Goal: Task Accomplishment & Management: Manage account settings

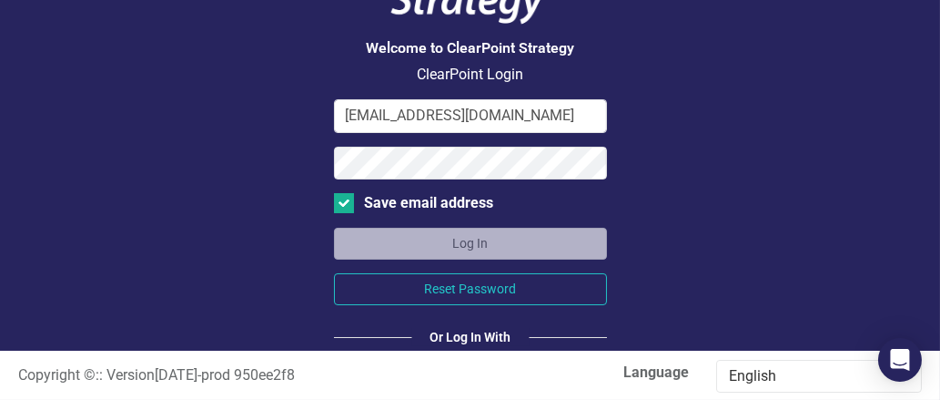
scroll to position [182, 0]
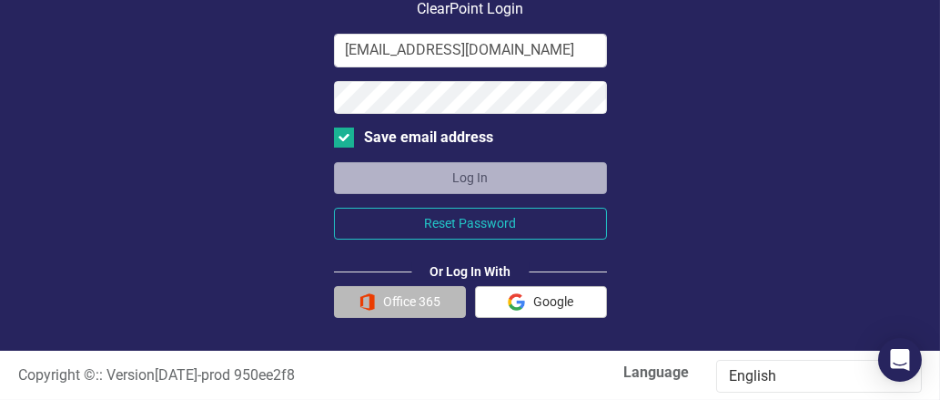
click at [412, 301] on button "Office 365" at bounding box center [400, 302] width 132 height 32
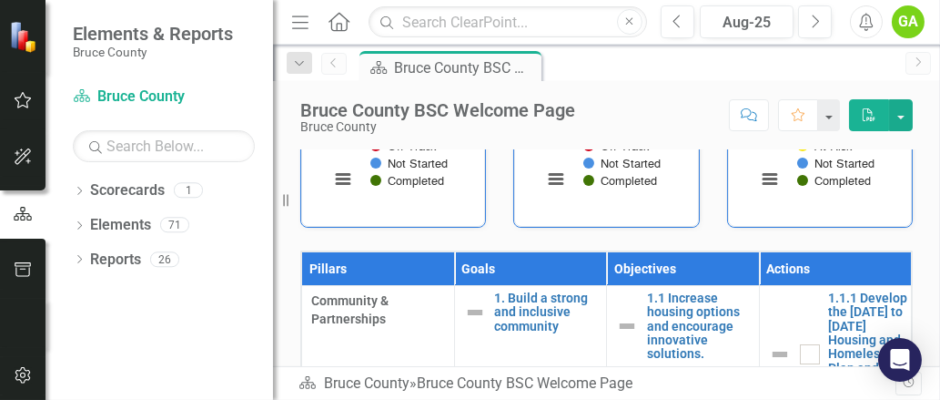
scroll to position [546, 0]
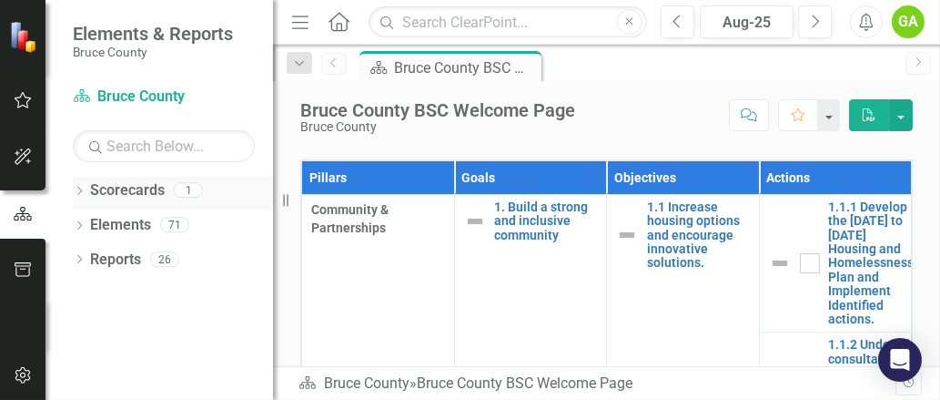
click at [104, 191] on link "Scorecards" at bounding box center [127, 190] width 75 height 21
click at [79, 190] on icon "Dropdown" at bounding box center [79, 193] width 13 height 10
click at [125, 223] on link "Bruce County" at bounding box center [186, 225] width 173 height 21
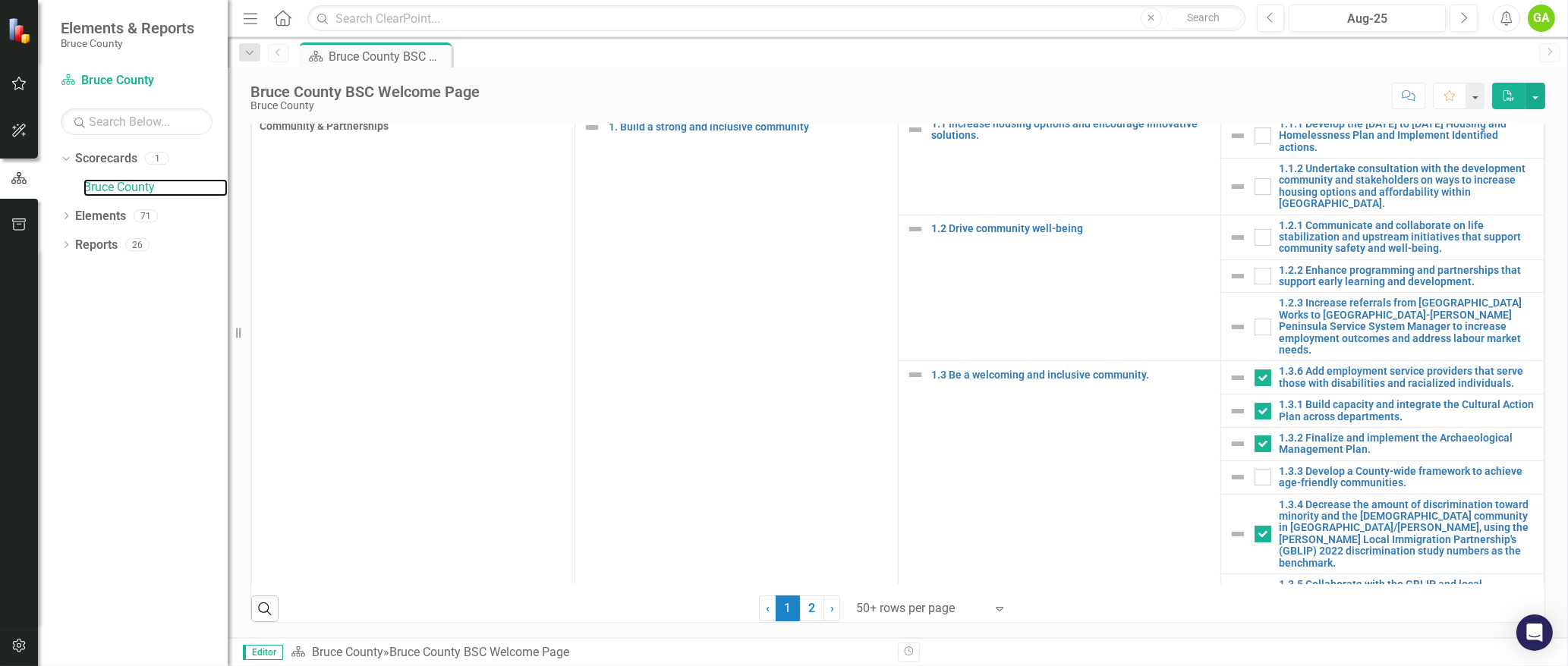
scroll to position [910, 0]
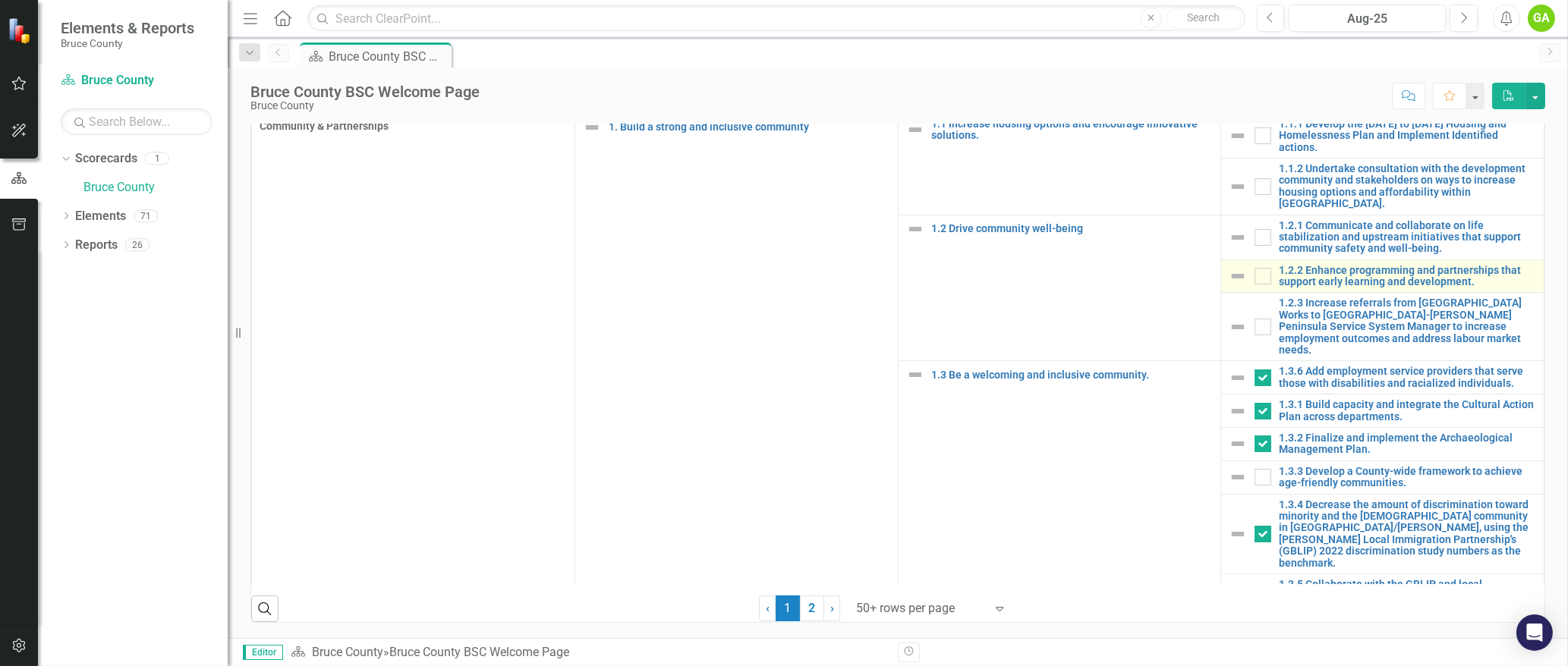
click at [784, 285] on img at bounding box center [1238, 276] width 18 height 18
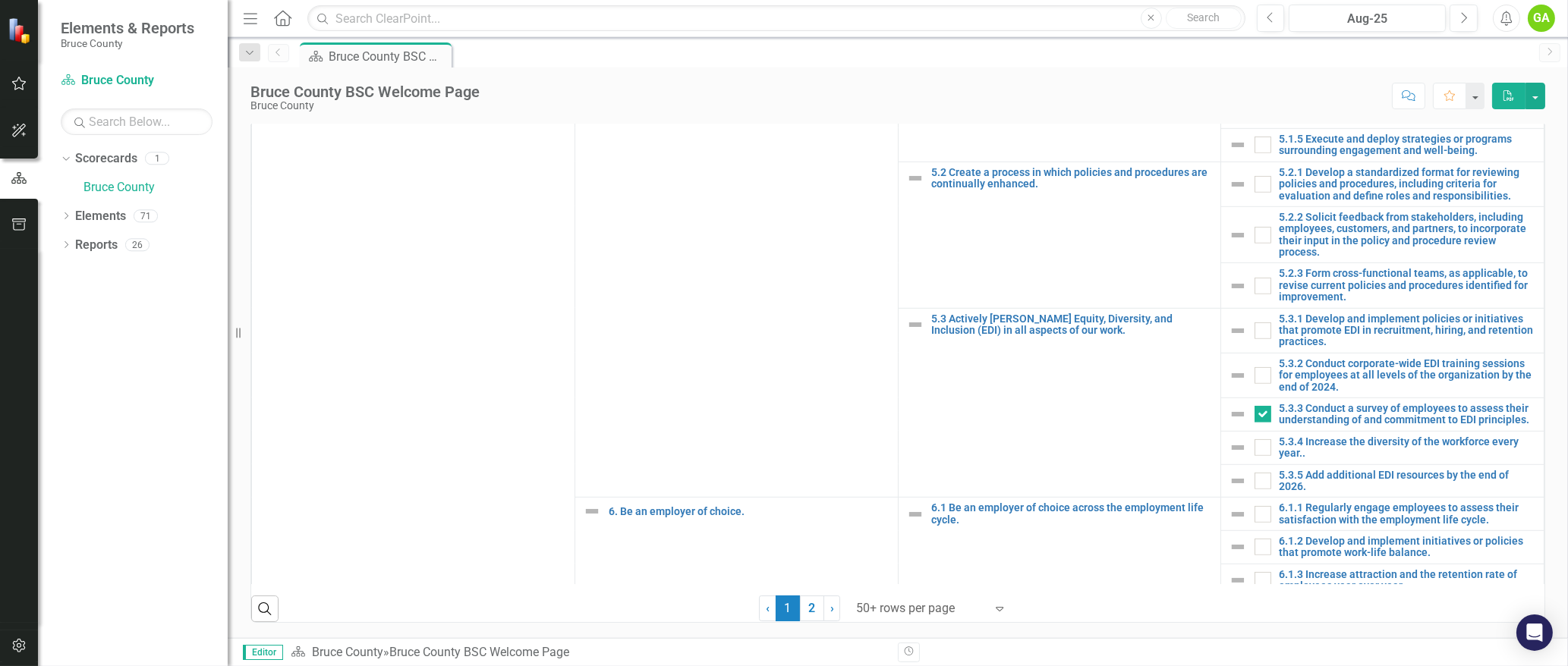
scroll to position [2279, 0]
click at [784, 333] on link "2" at bounding box center [812, 608] width 24 height 26
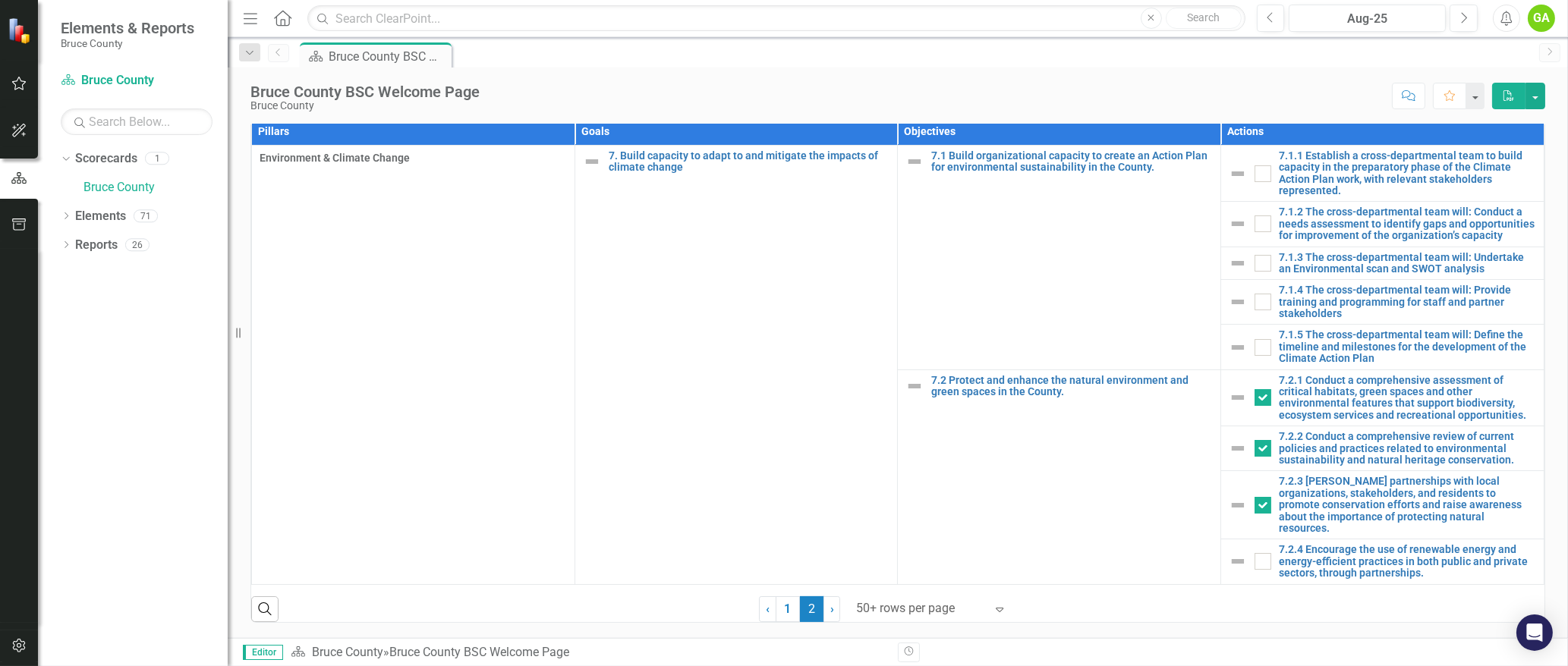
scroll to position [944, 0]
checkbox input "false"
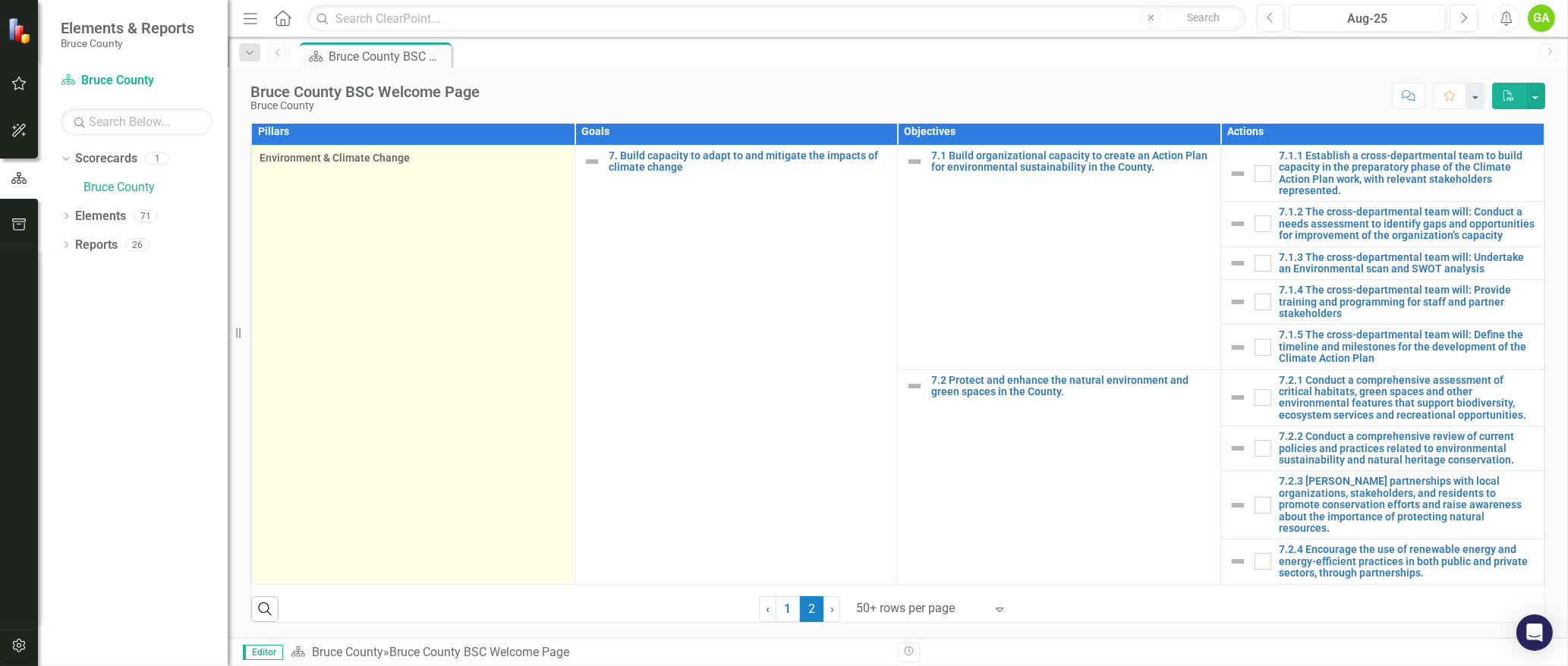
scroll to position [943, 0]
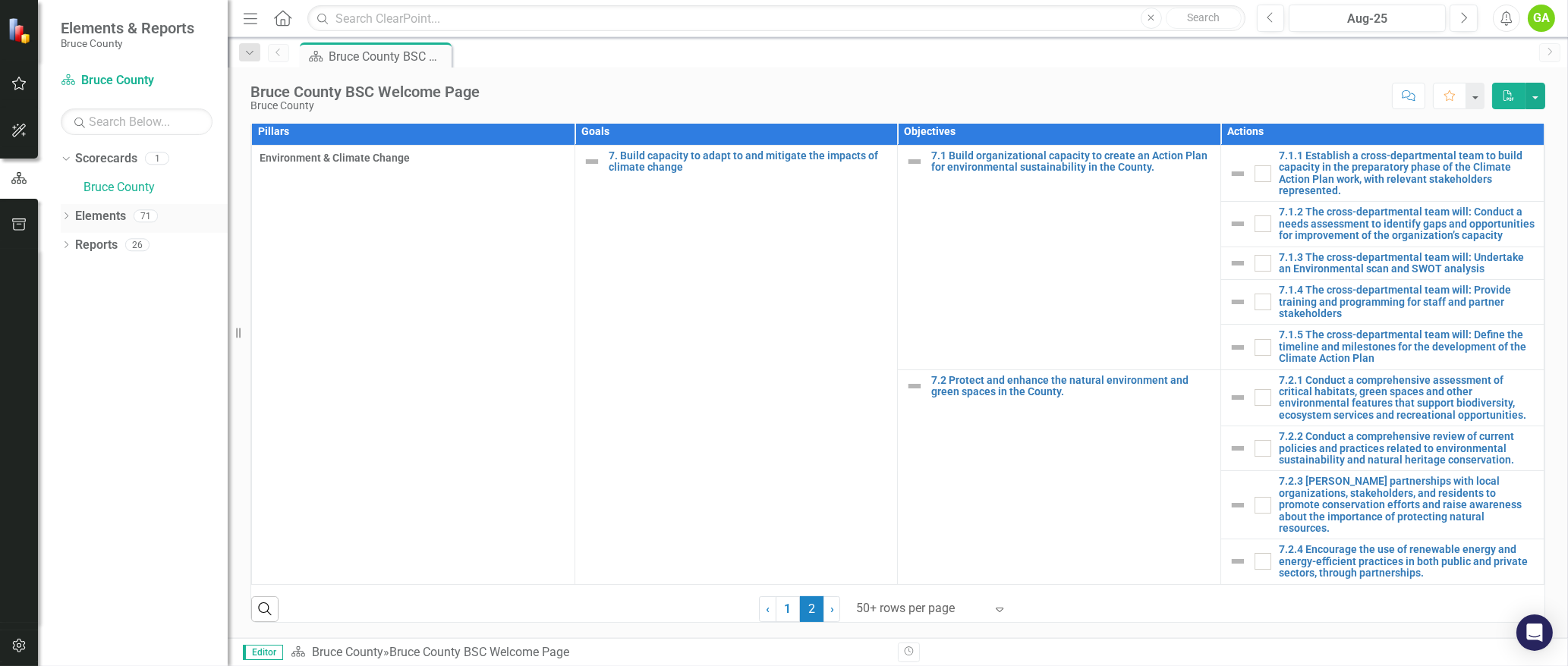
click at [96, 211] on link "Elements" at bounding box center [100, 216] width 51 height 18
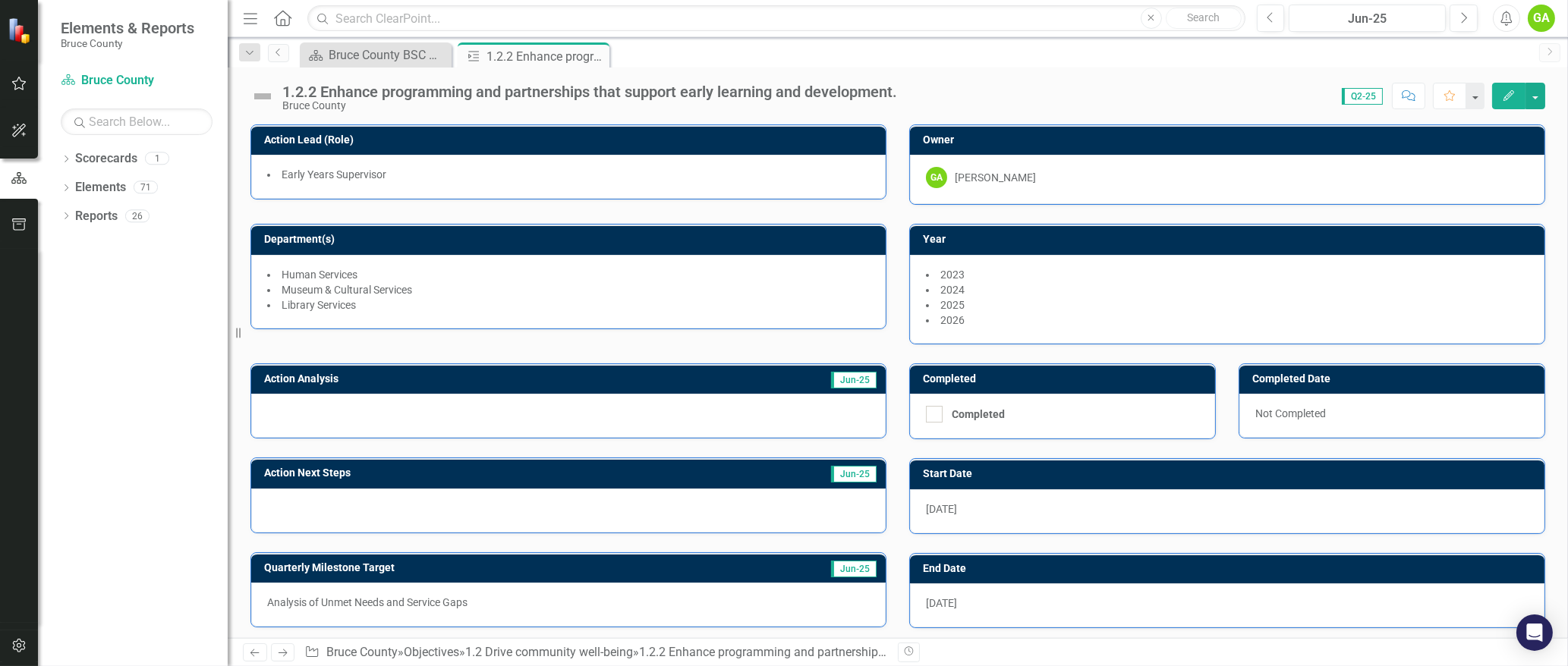
scroll to position [122, 0]
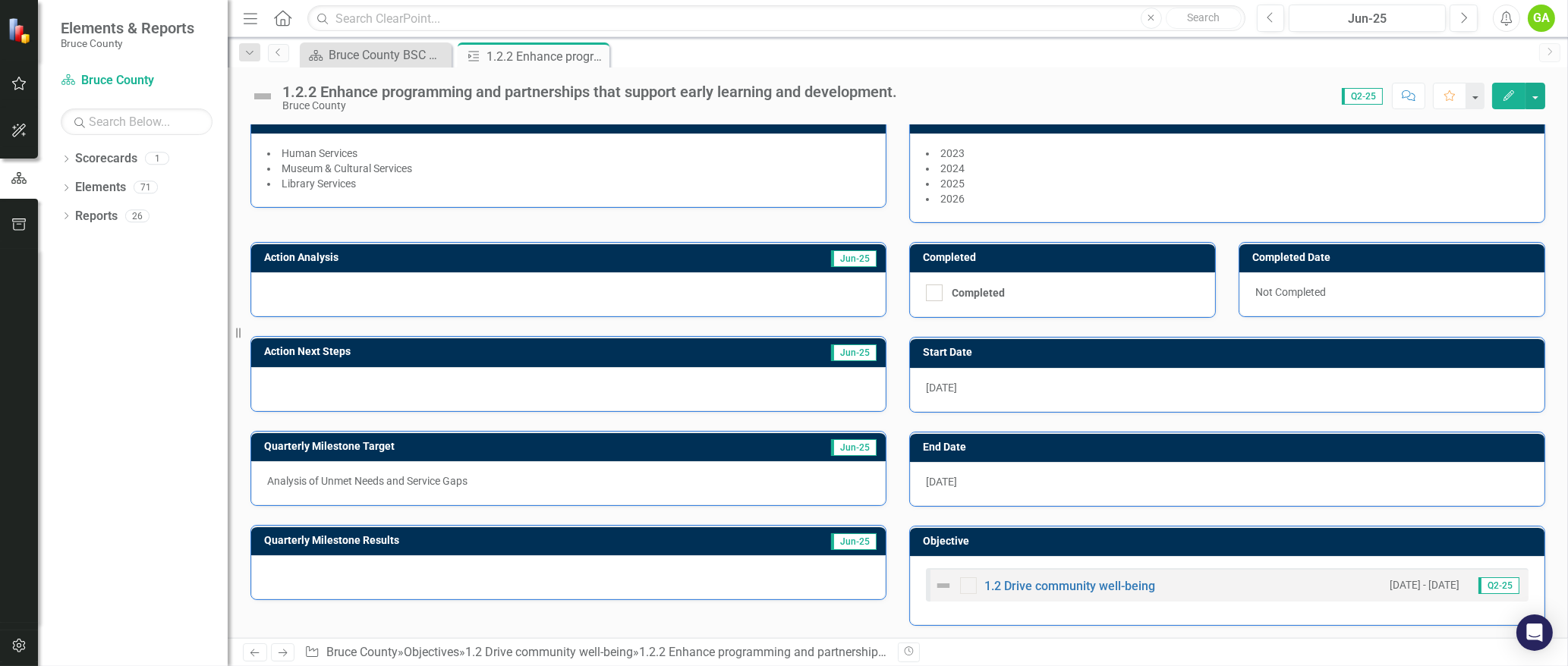
click at [1500, 95] on button "Edit" at bounding box center [1509, 96] width 33 height 27
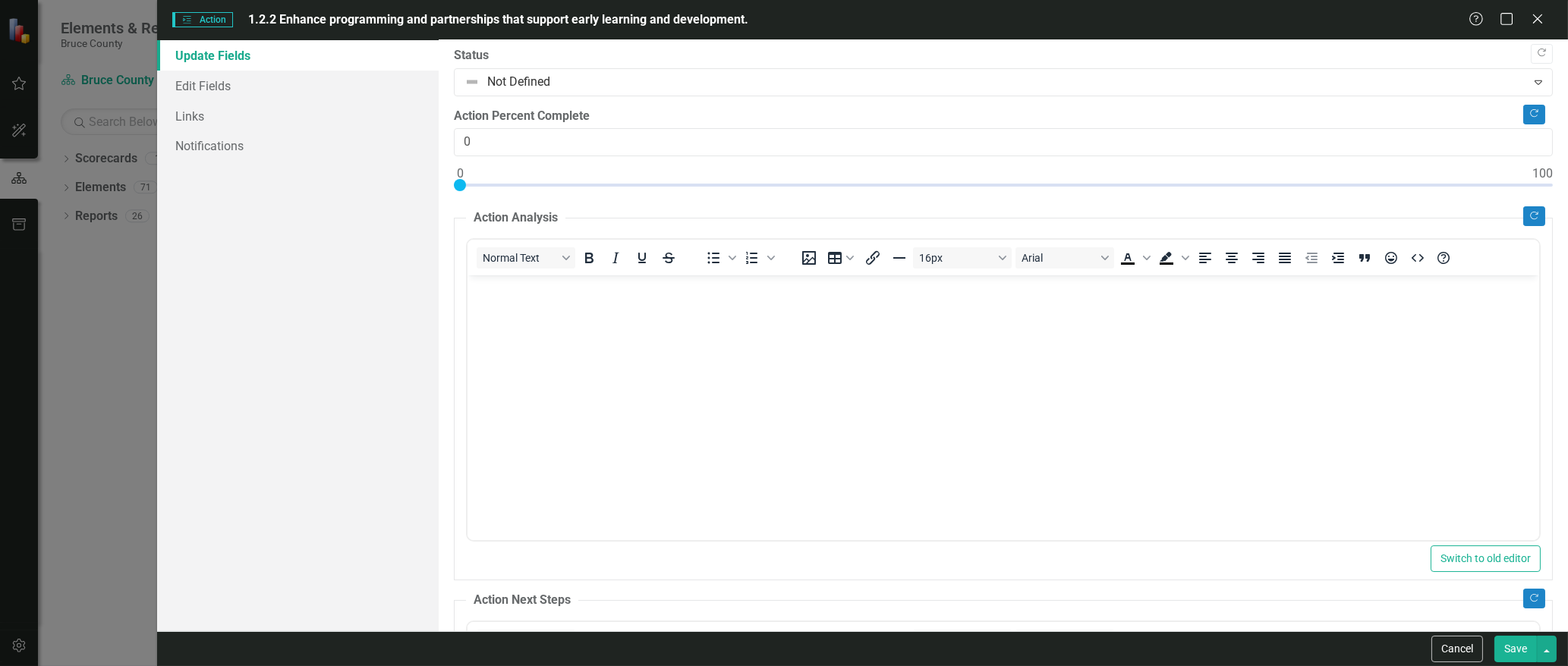
scroll to position [0, 0]
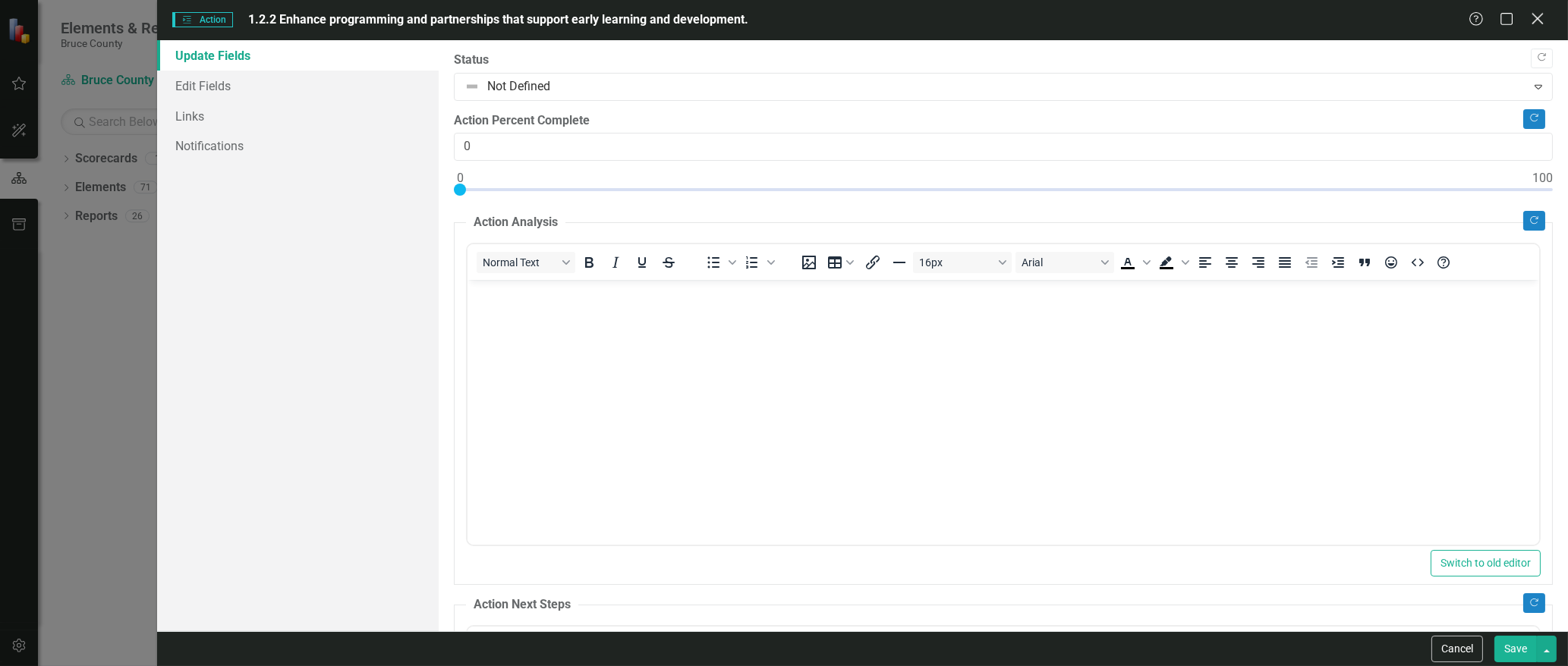
click at [1535, 17] on icon at bounding box center [1537, 18] width 12 height 12
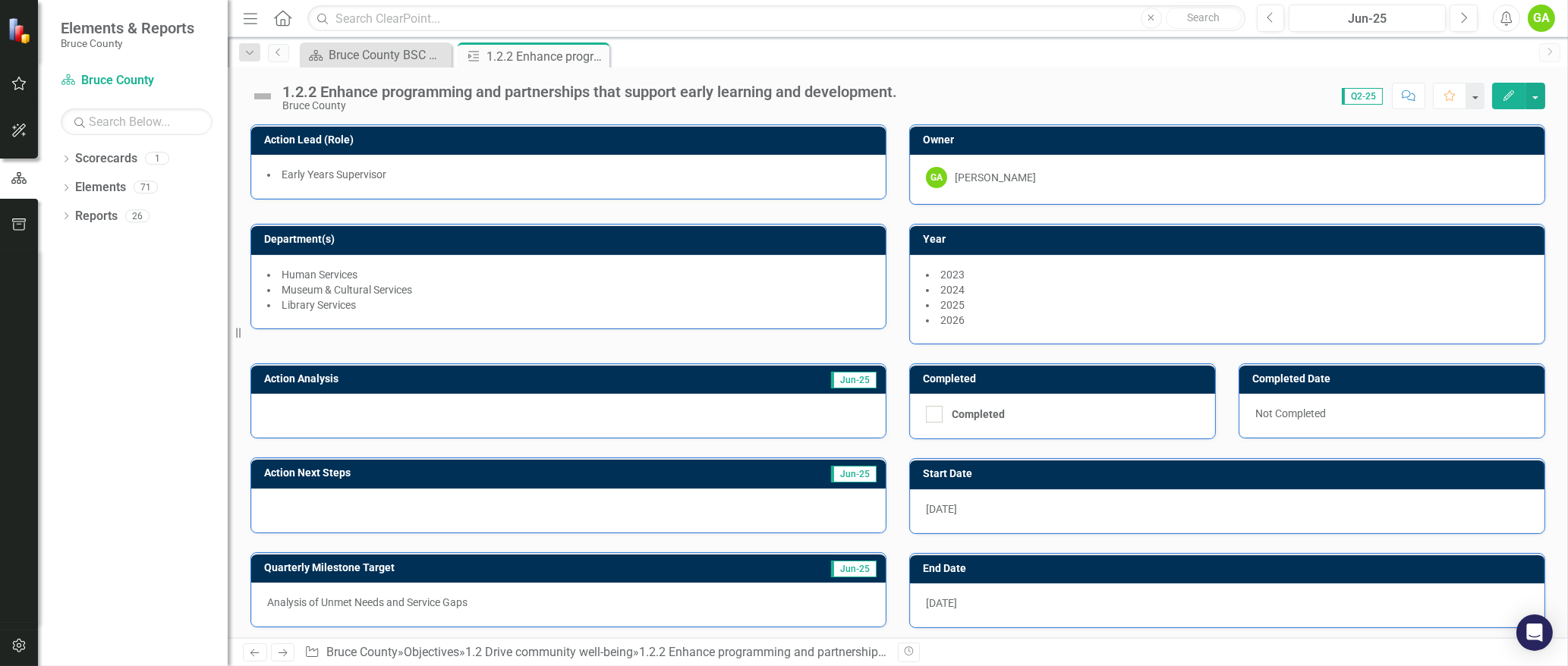
scroll to position [122, 0]
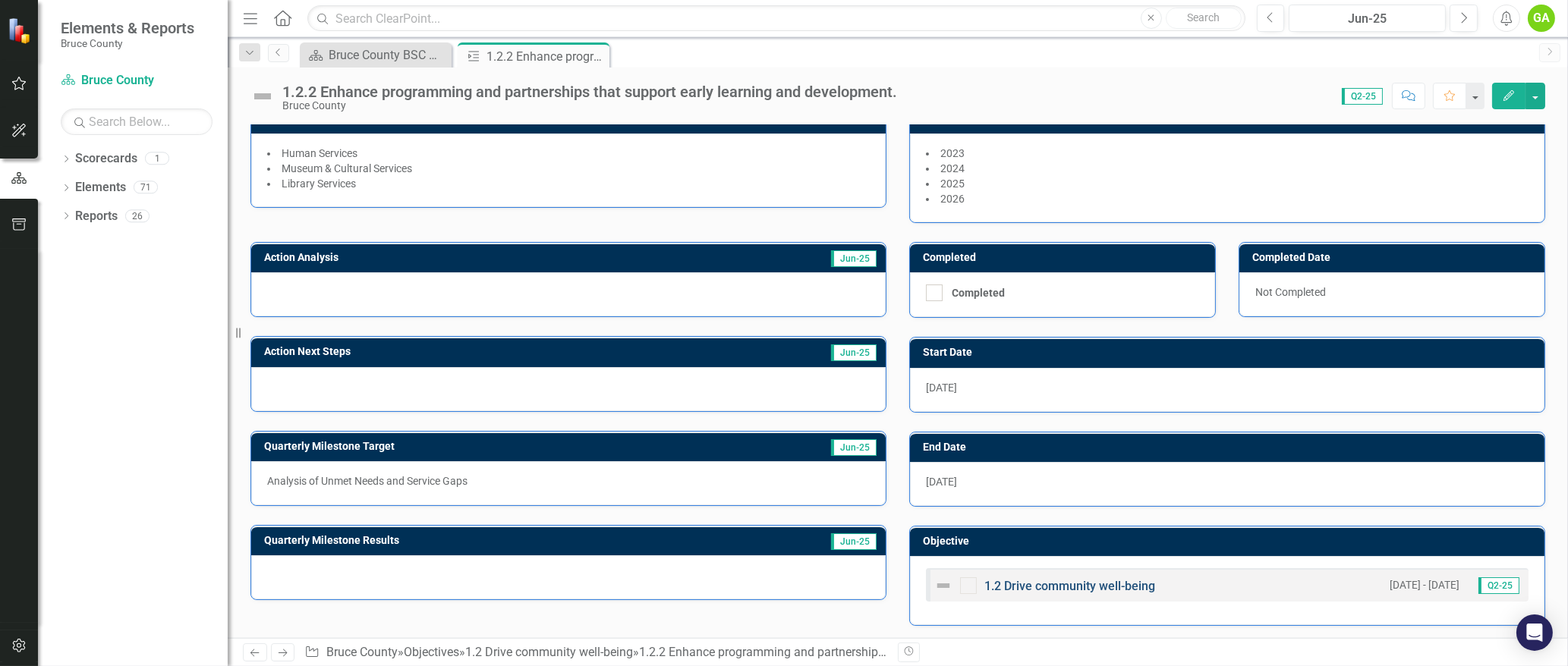
click at [1062, 580] on link "1.2 Drive community well-being" at bounding box center [1070, 586] width 171 height 14
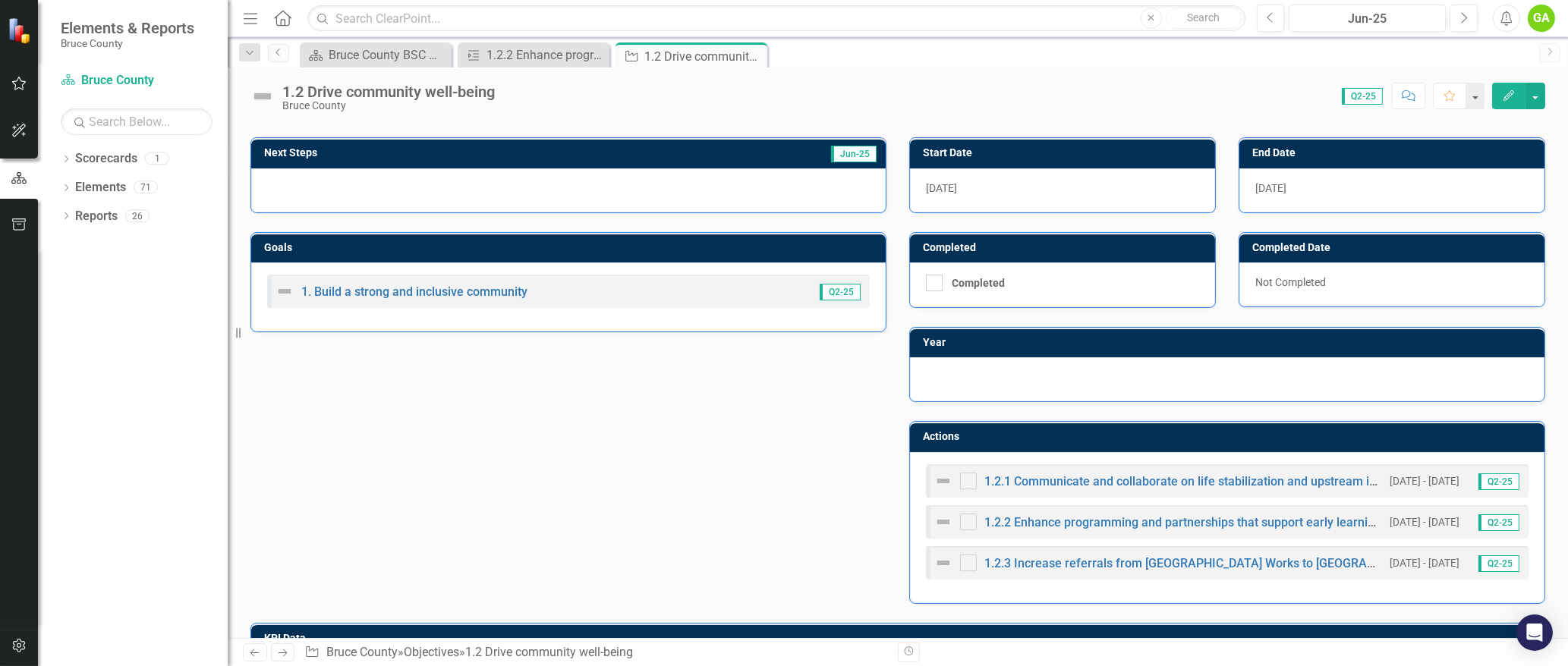
scroll to position [303, 0]
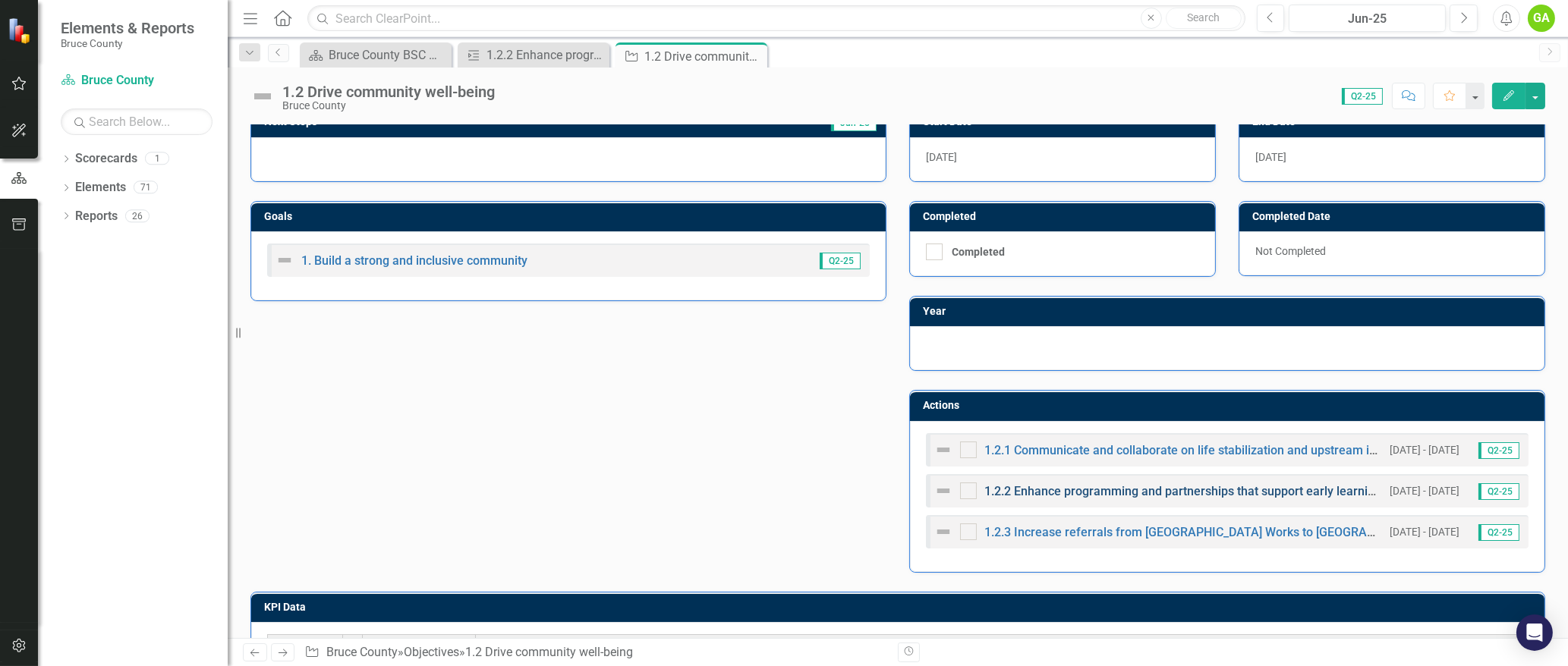
click at [1203, 487] on link "1.2.2 Enhance programming and partnerships that support early learning and deve…" at bounding box center [1233, 491] width 498 height 14
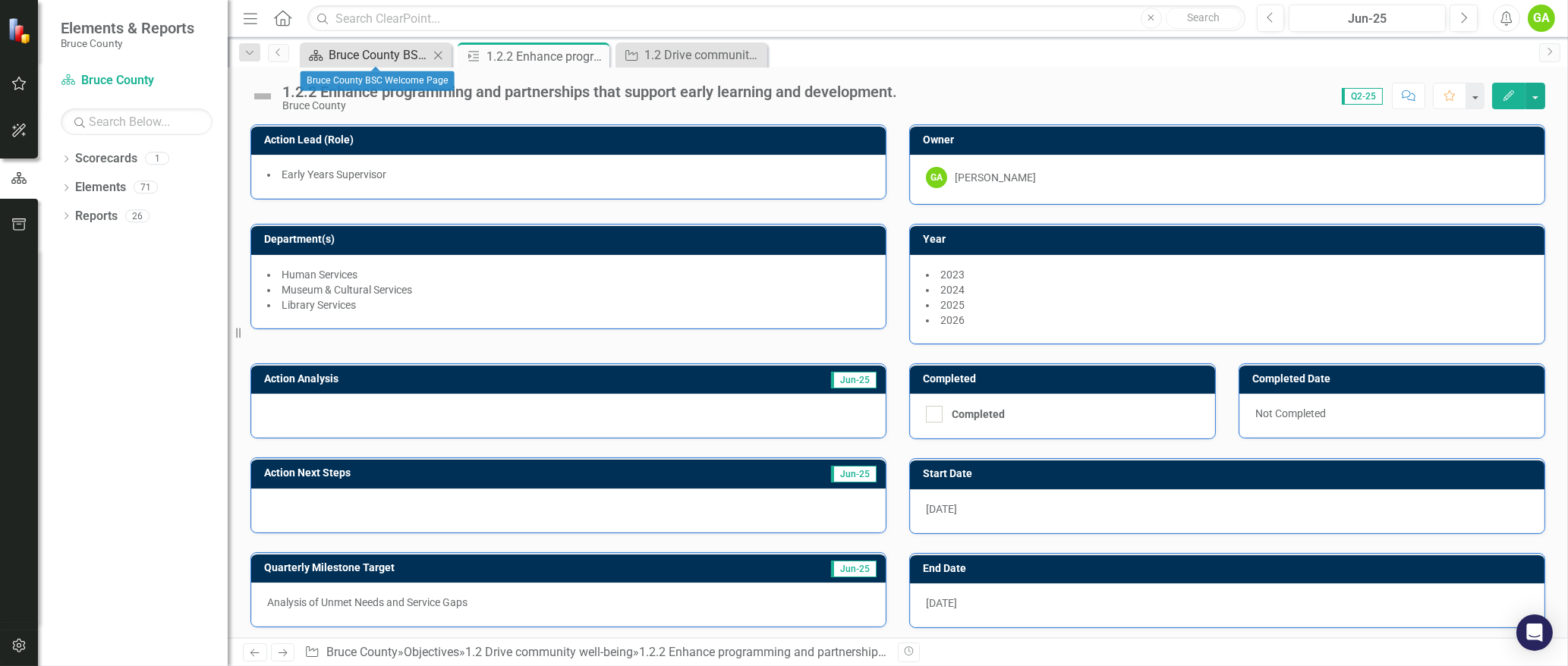
click at [365, 50] on div "Bruce County BSC Welcome Page" at bounding box center [378, 55] width 100 height 19
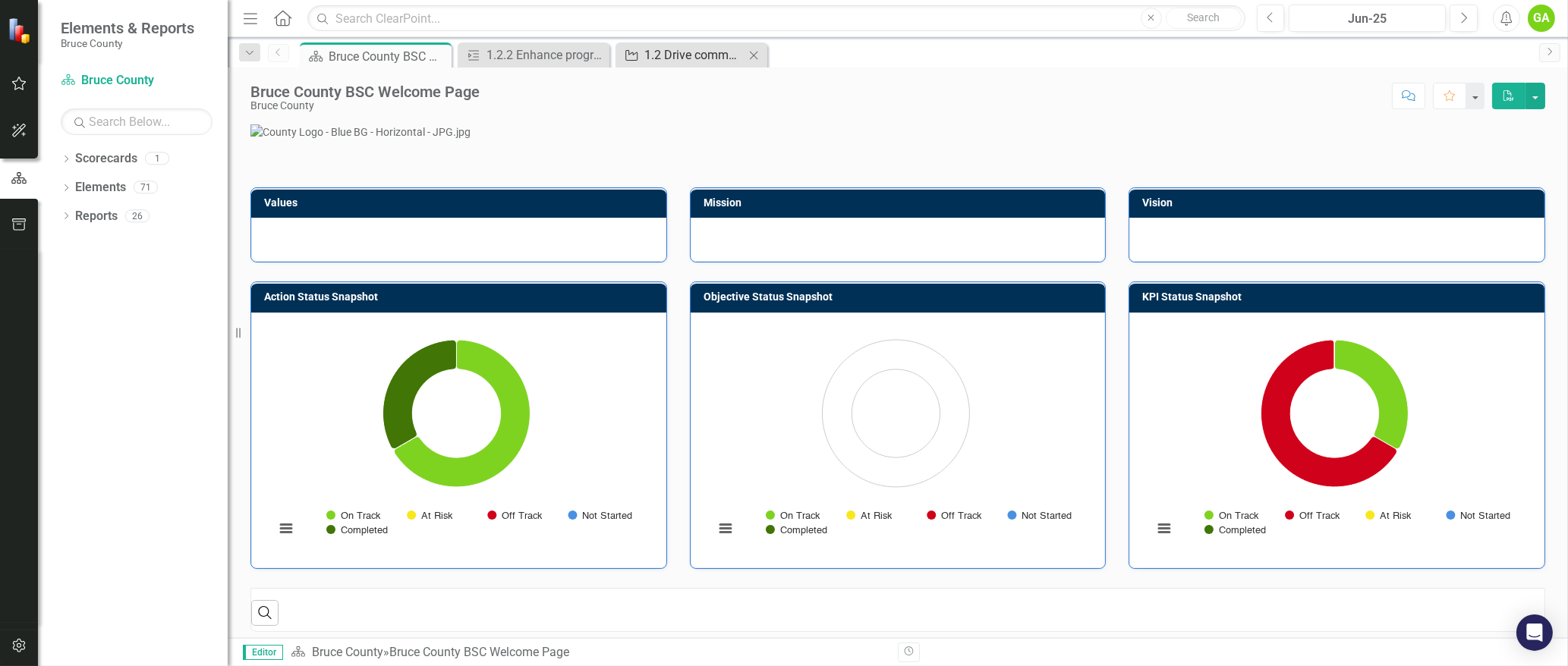
click at [685, 49] on div "1.2 Drive community well-being" at bounding box center [694, 55] width 100 height 19
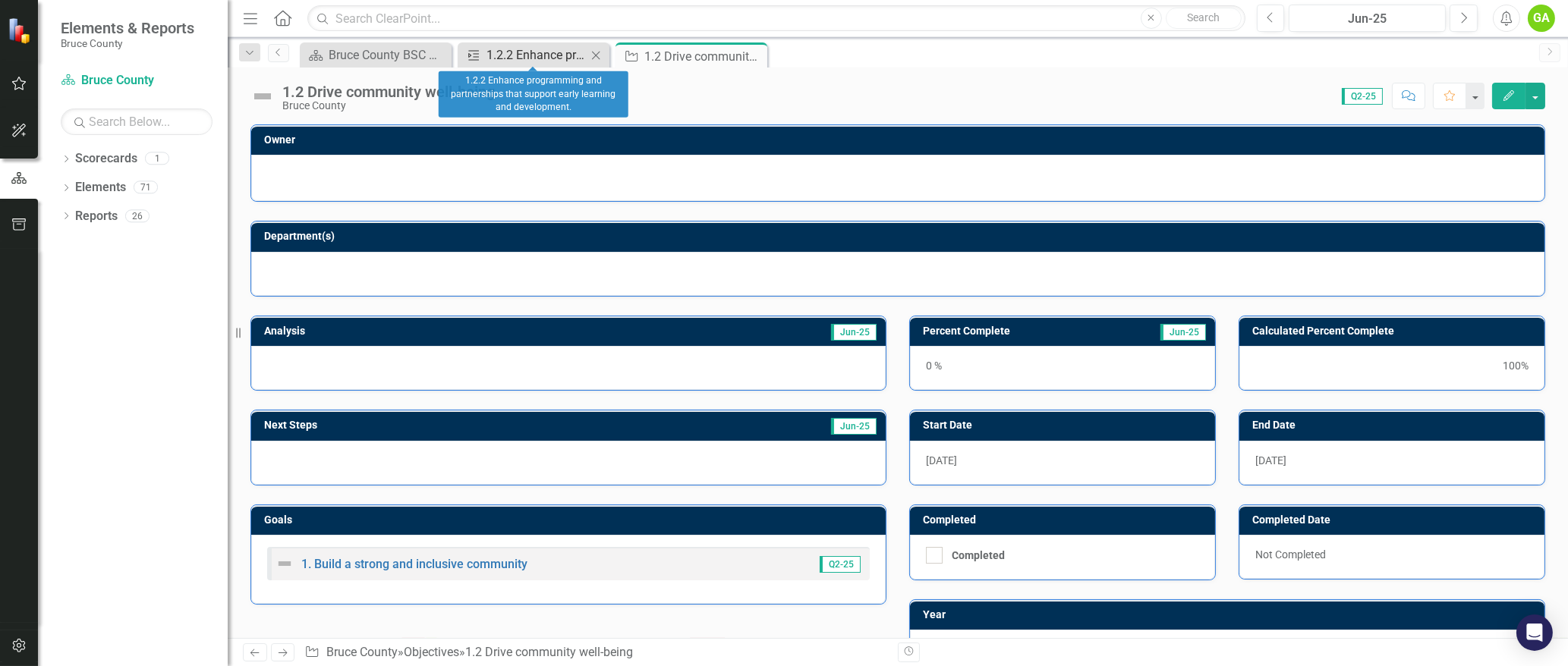
click at [538, 51] on div "1.2.2 Enhance programming and partnerships that support early learning and deve…" at bounding box center [537, 55] width 100 height 19
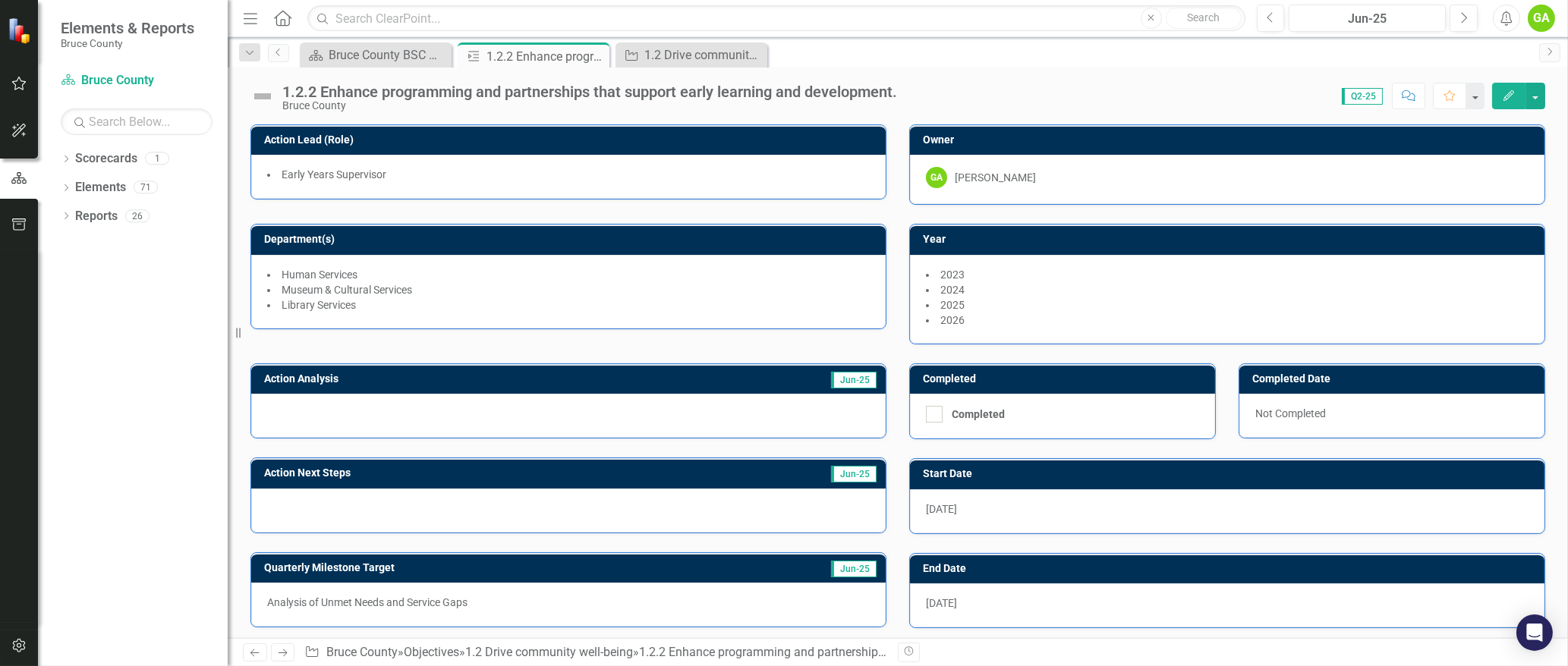
scroll to position [122, 0]
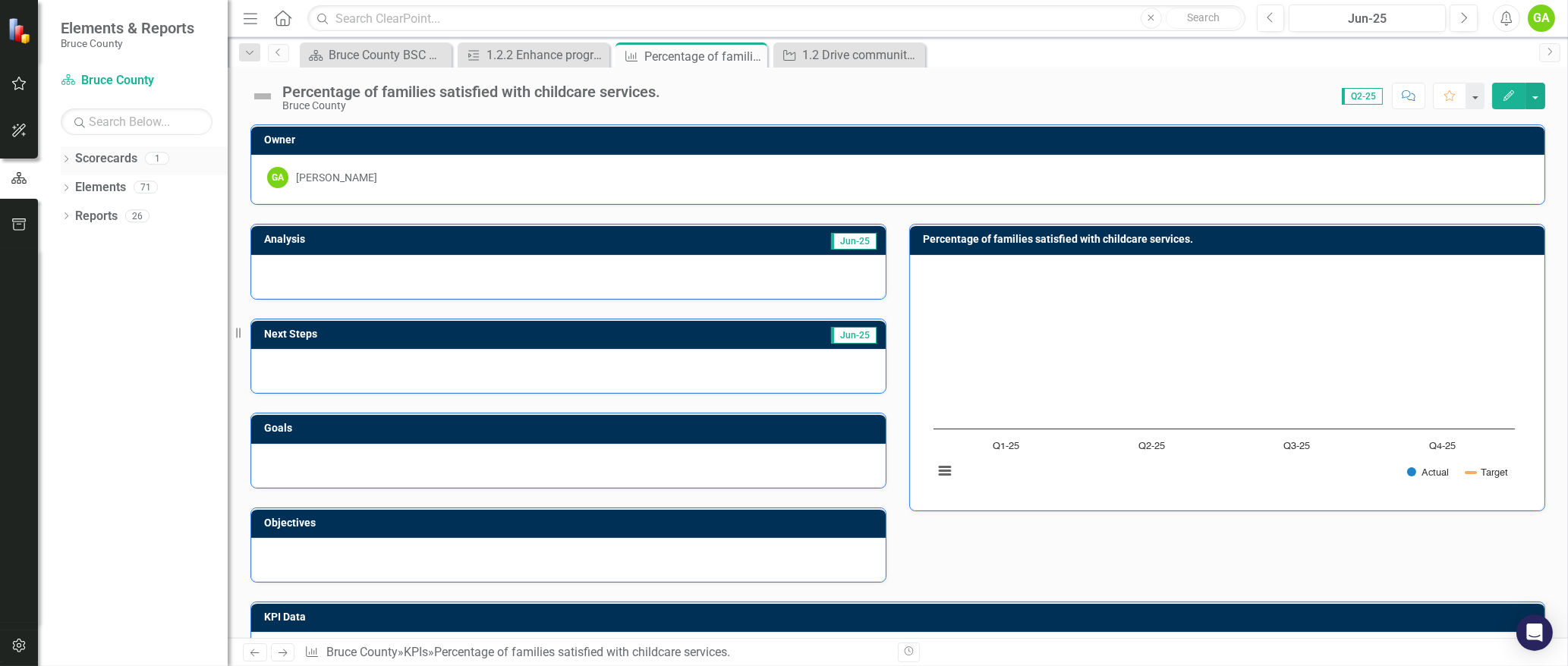
click at [65, 158] on icon "Dropdown" at bounding box center [66, 161] width 11 height 8
click at [112, 188] on link "Bruce County" at bounding box center [155, 188] width 144 height 18
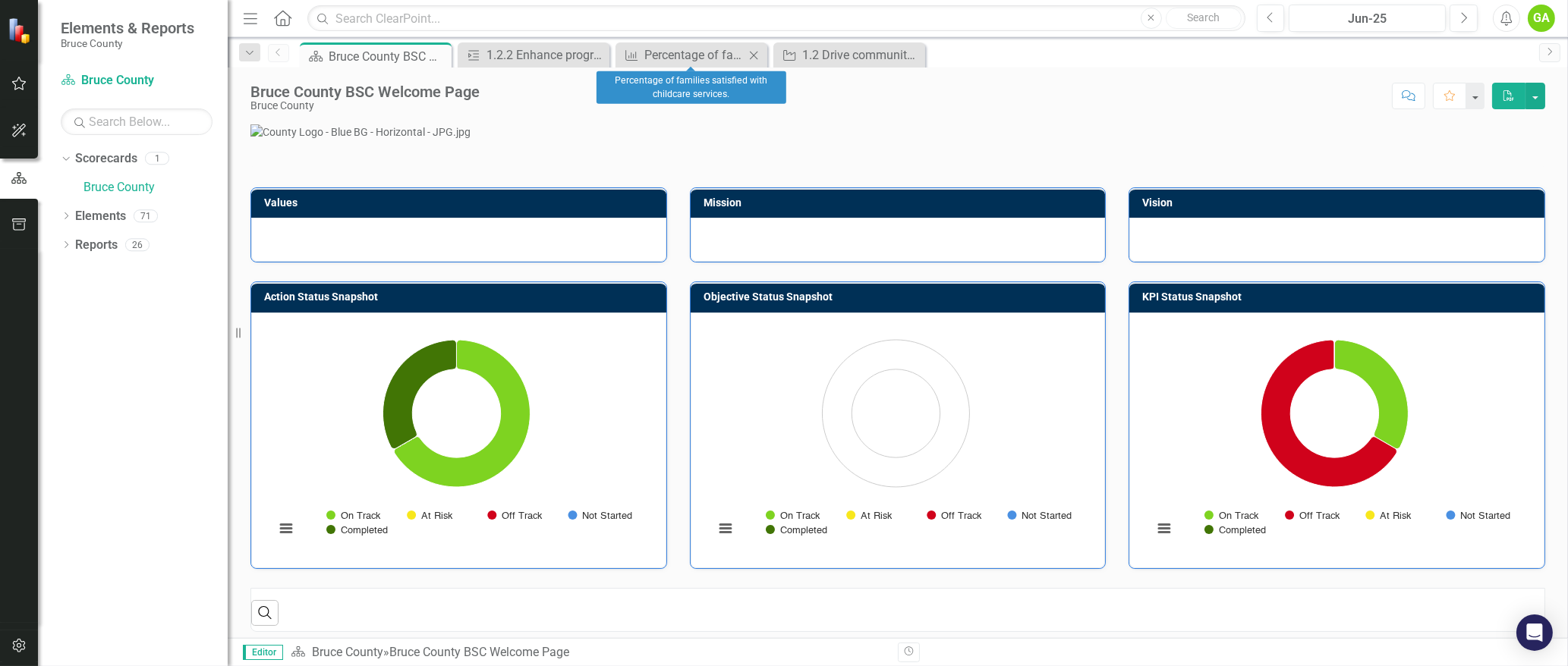
click at [754, 54] on icon at bounding box center [754, 55] width 8 height 8
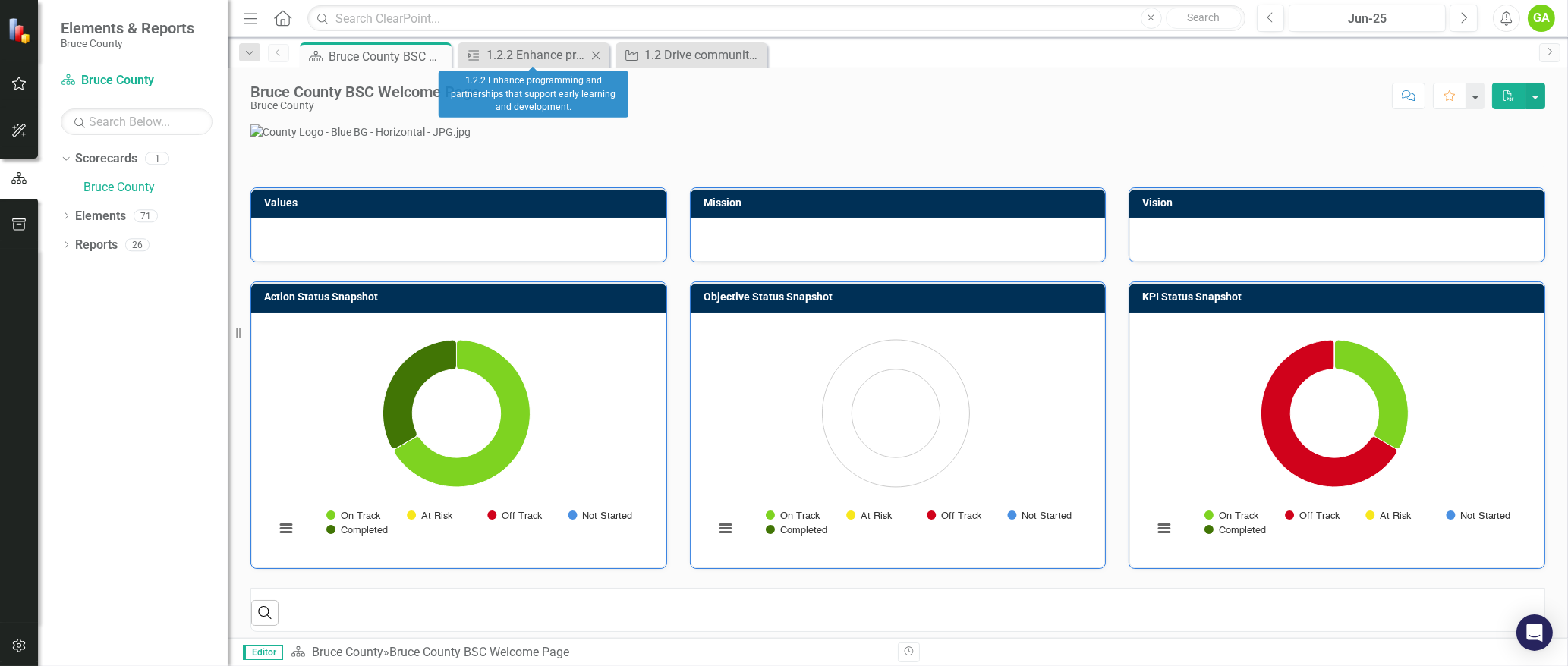
click at [594, 53] on icon at bounding box center [596, 55] width 8 height 8
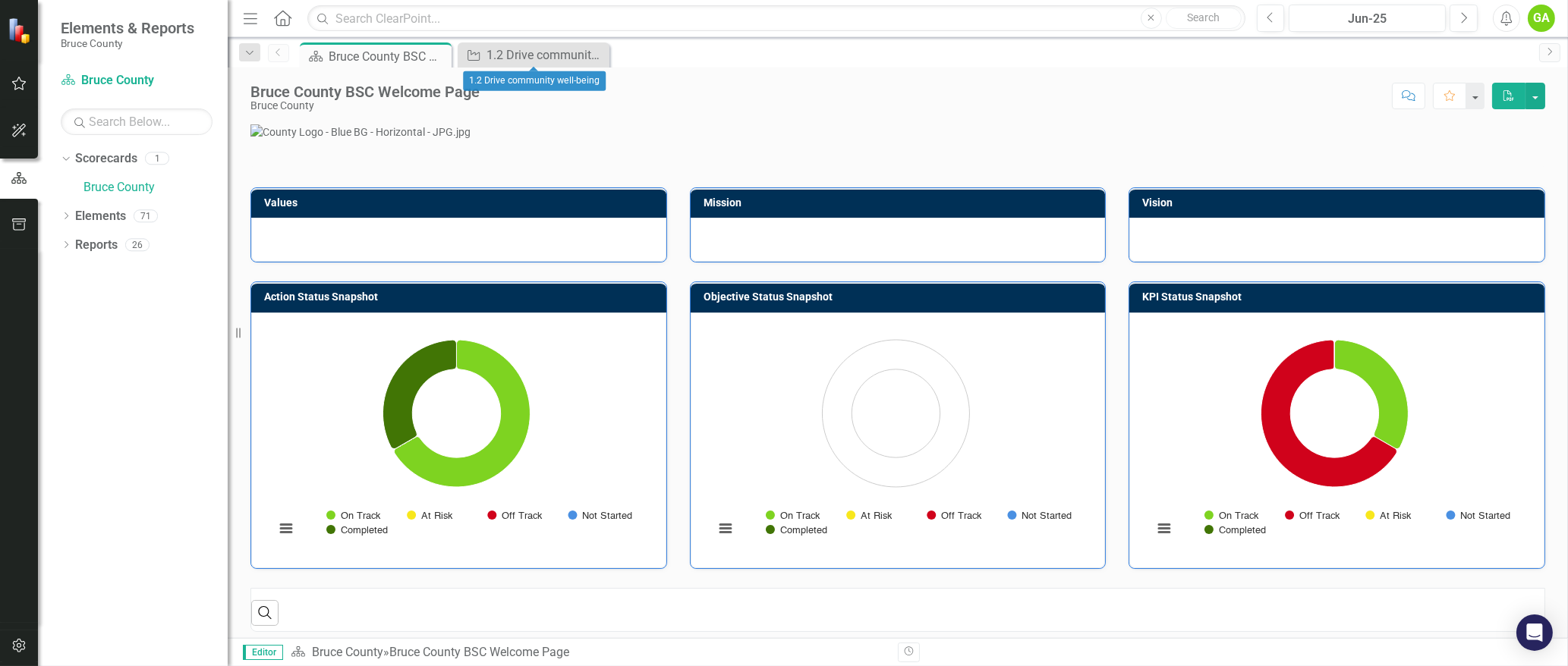
click at [0, 0] on icon "Close" at bounding box center [0, 0] width 0 height 0
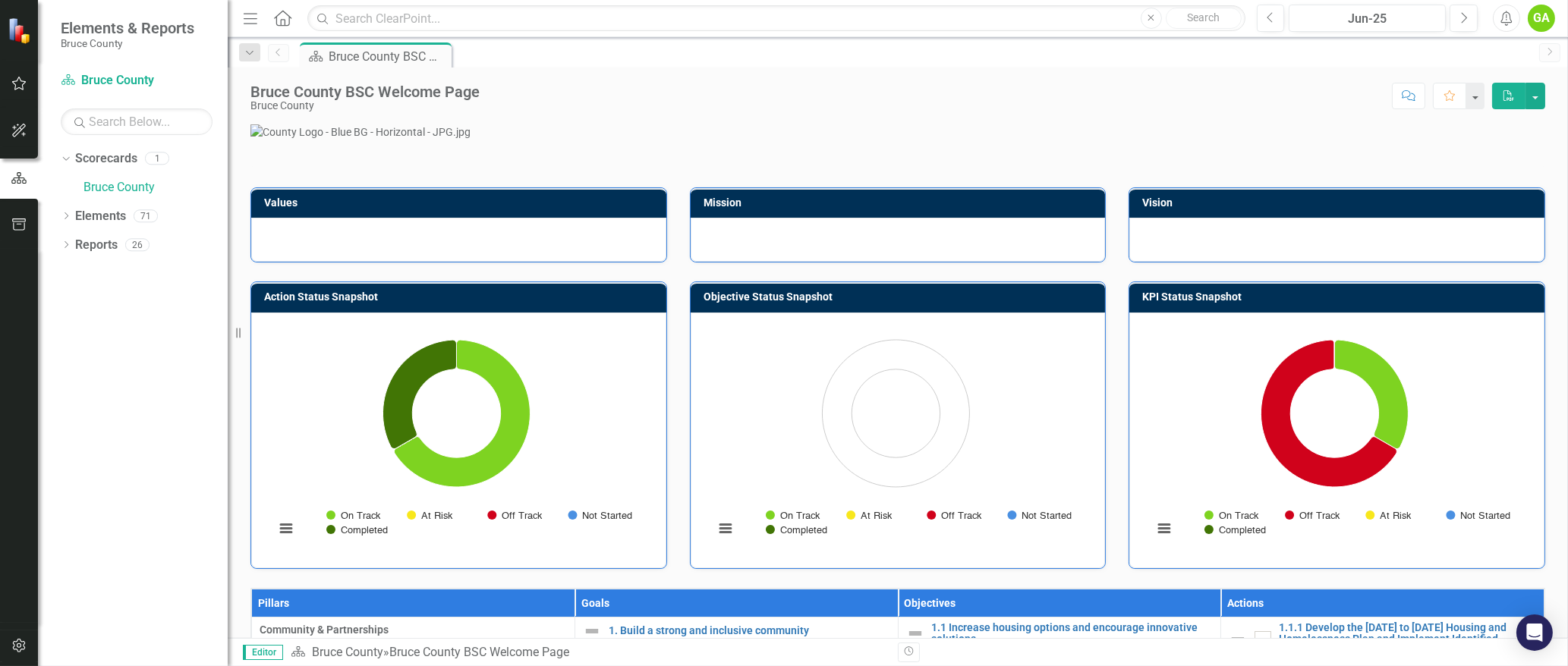
click at [22, 34] on img at bounding box center [21, 30] width 27 height 27
click at [105, 81] on link "Scorecard Bruce County" at bounding box center [137, 80] width 152 height 18
click at [19, 89] on icon "button" at bounding box center [19, 83] width 16 height 13
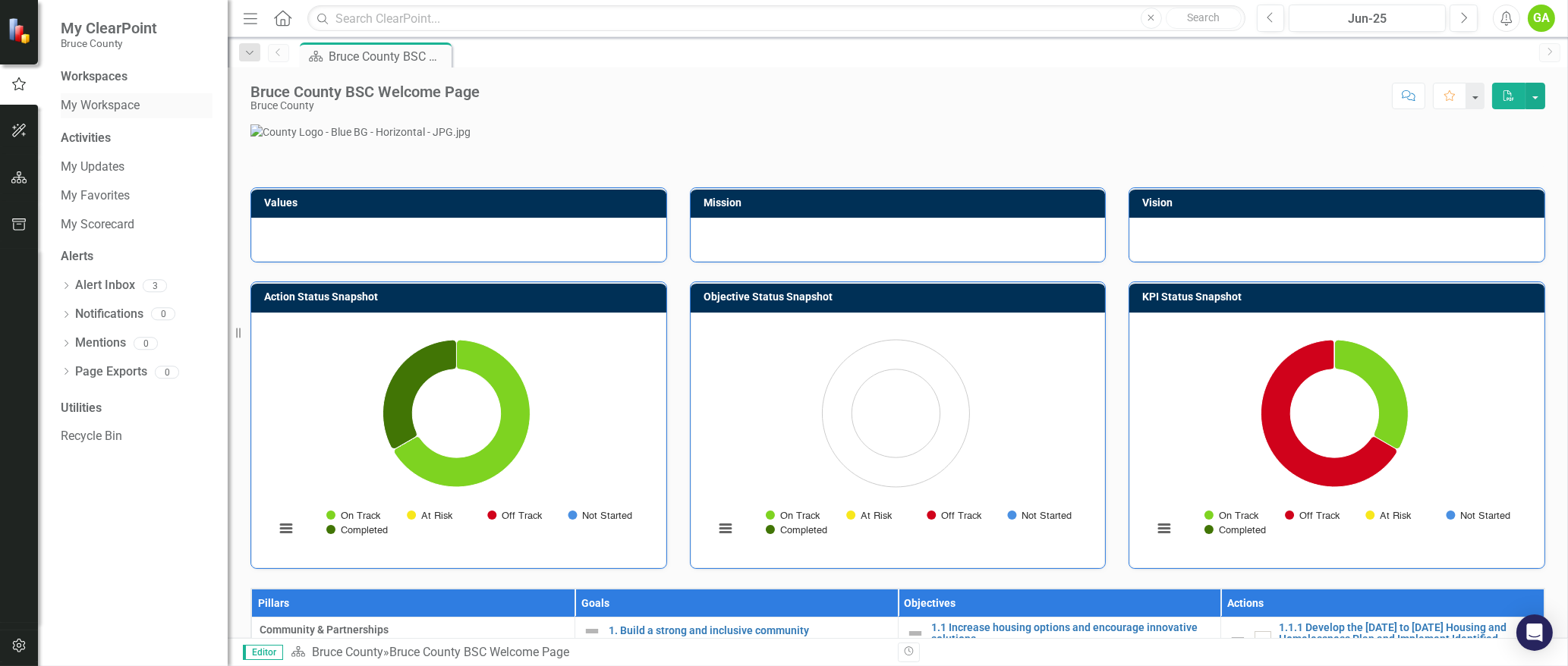
click at [88, 98] on link "My Workspace" at bounding box center [137, 106] width 152 height 18
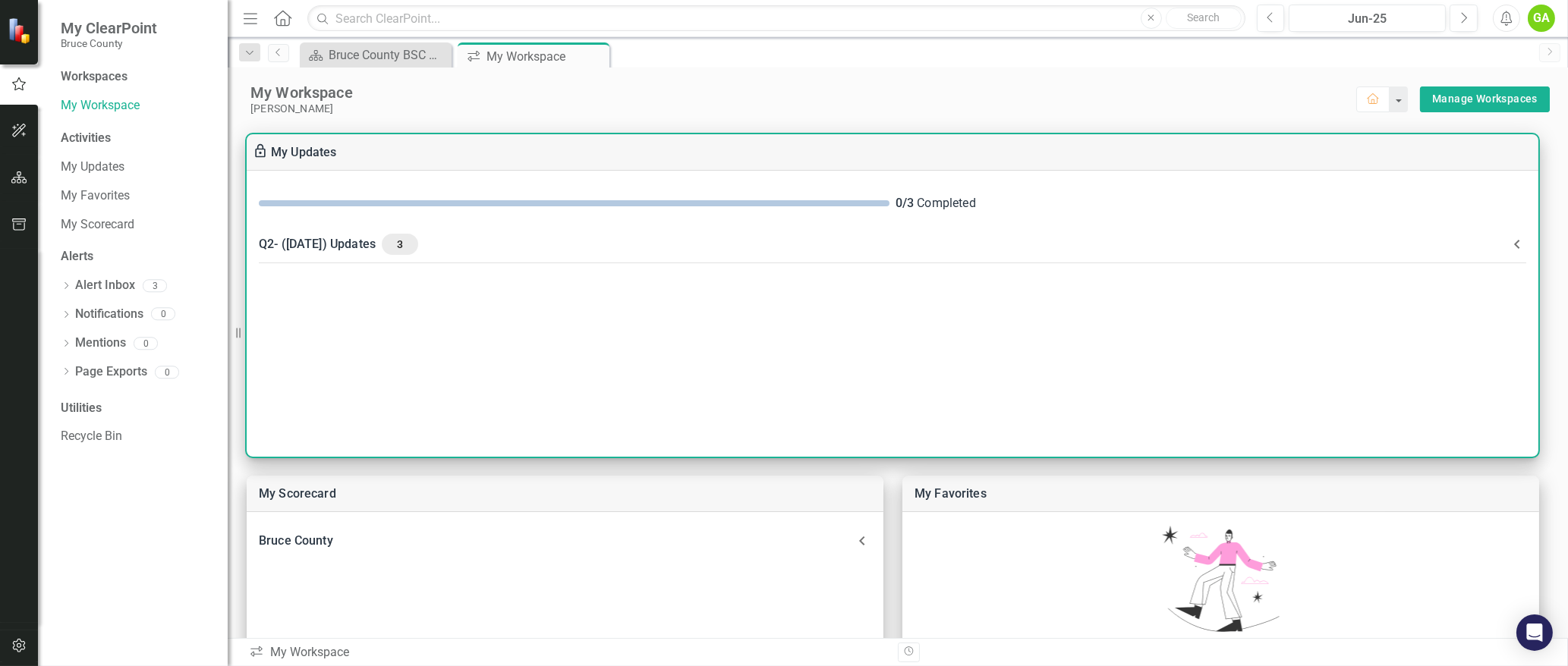
click at [397, 242] on span "3" at bounding box center [399, 244] width 24 height 13
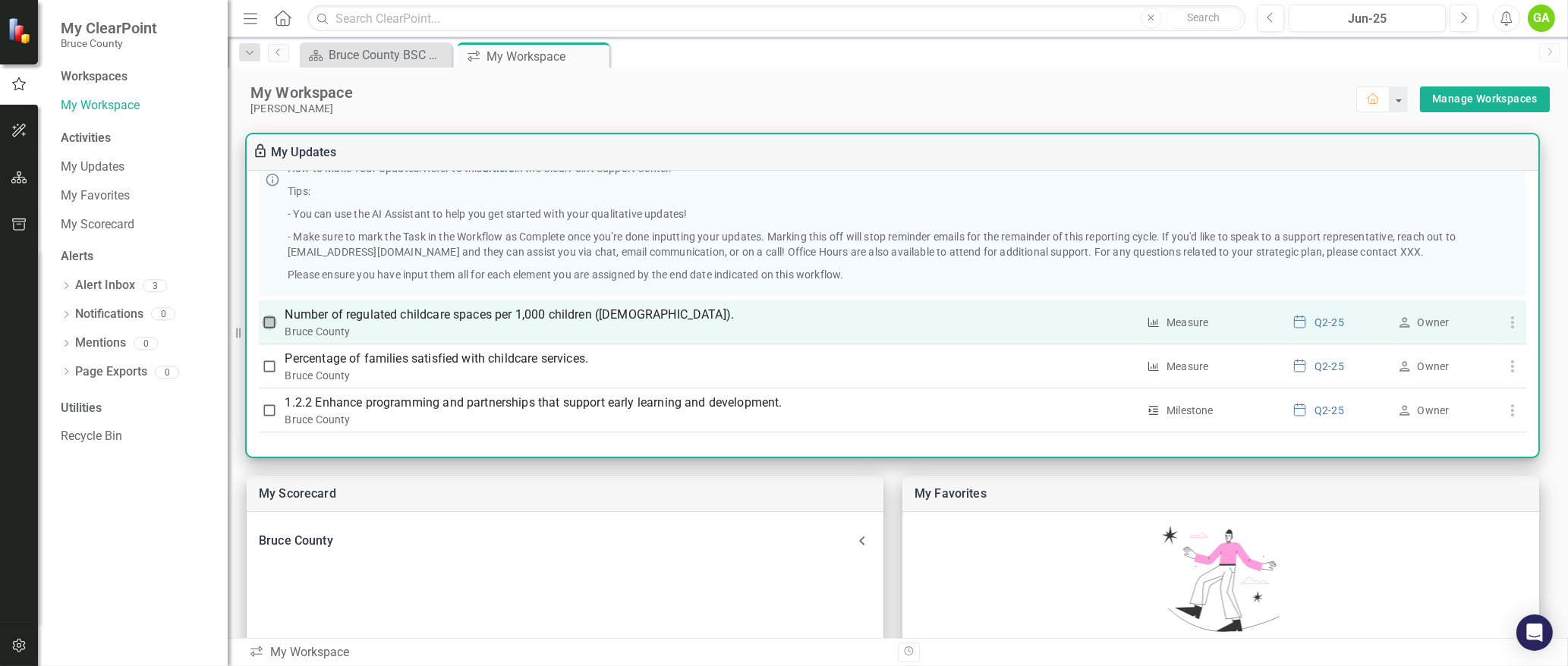
click at [268, 321] on input "checkbox" at bounding box center [269, 323] width 15 height 15
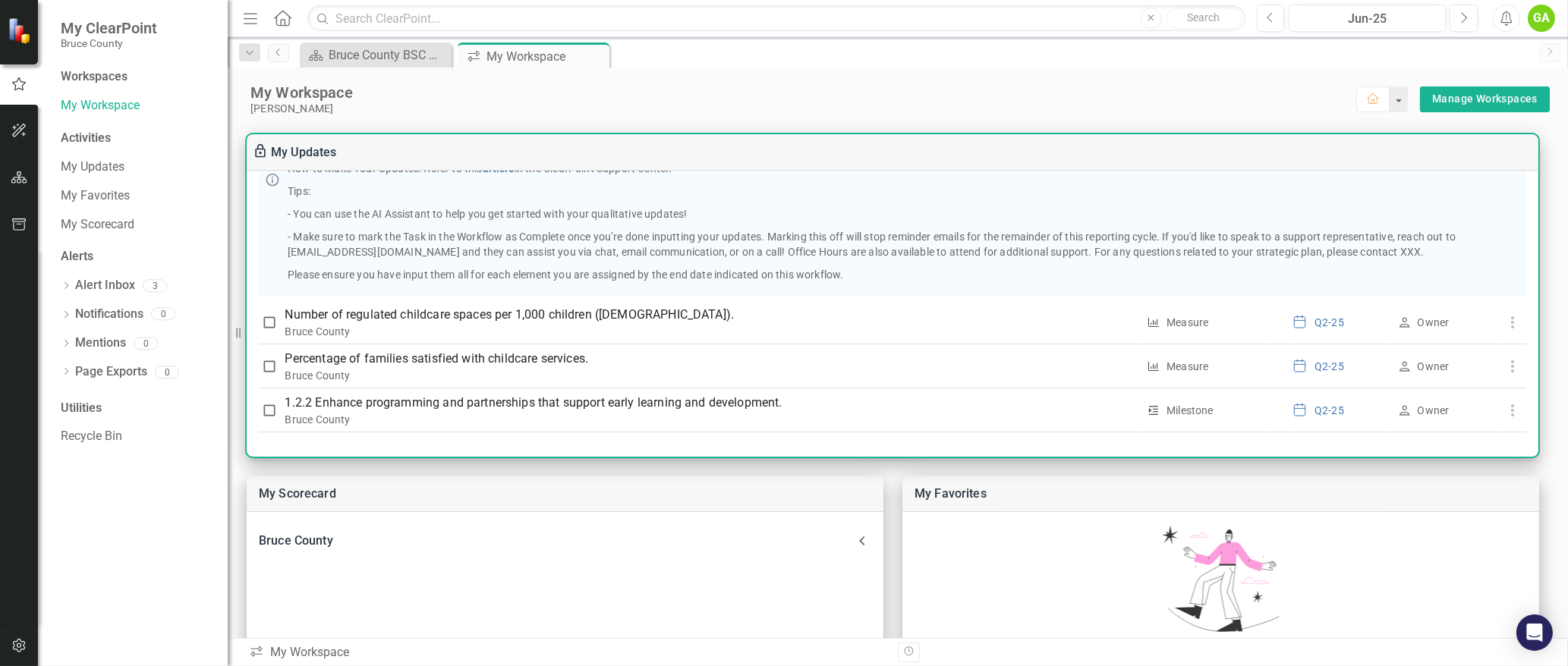
checkbox input "true"
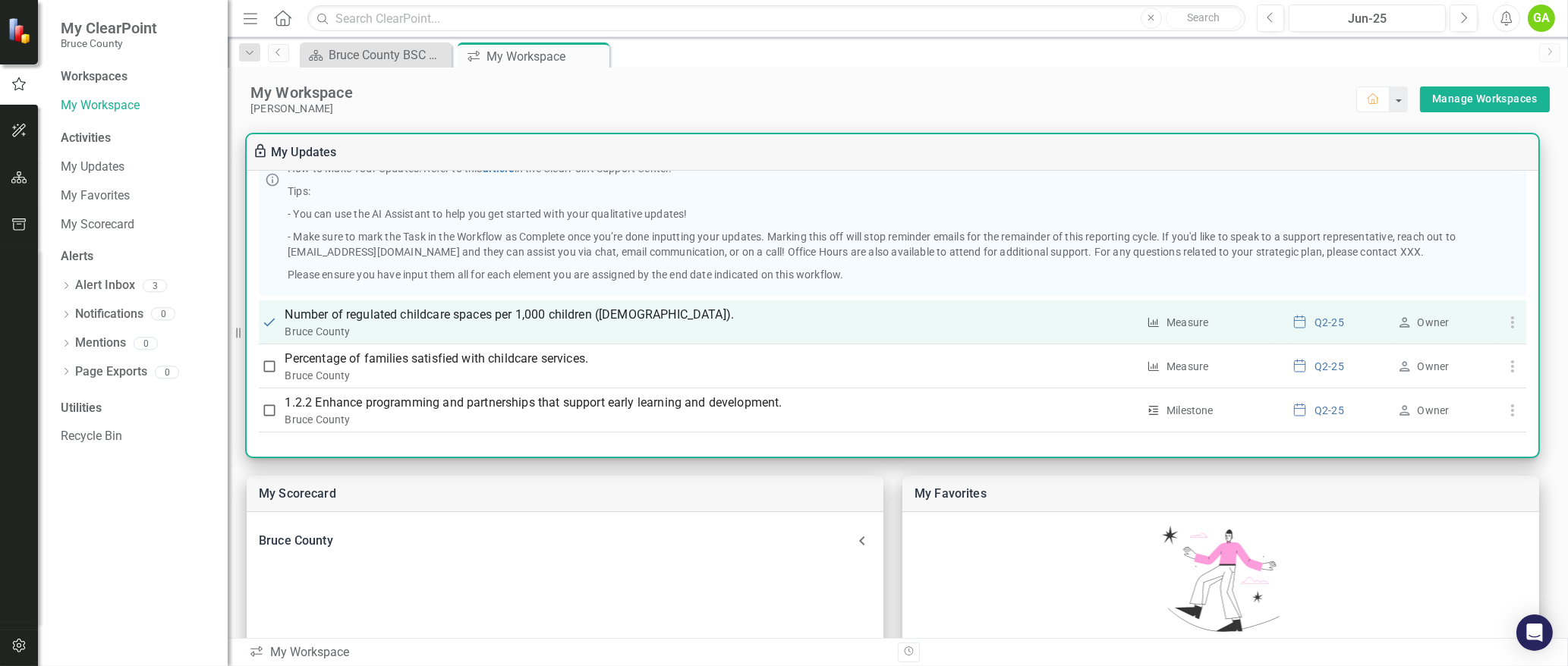
click at [407, 314] on p "Number of regulated childcare spaces per 1,000 children ([DEMOGRAPHIC_DATA])." at bounding box center [711, 315] width 852 height 18
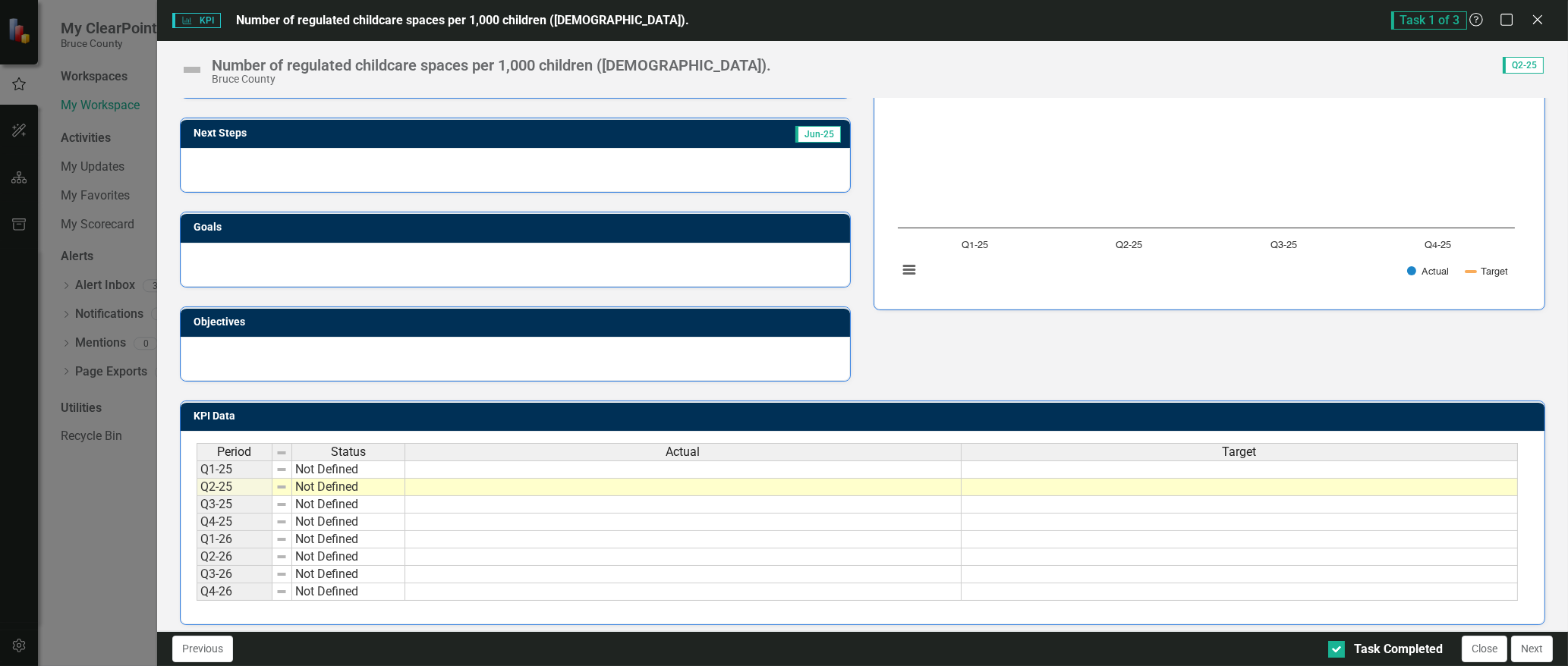
scroll to position [191, 0]
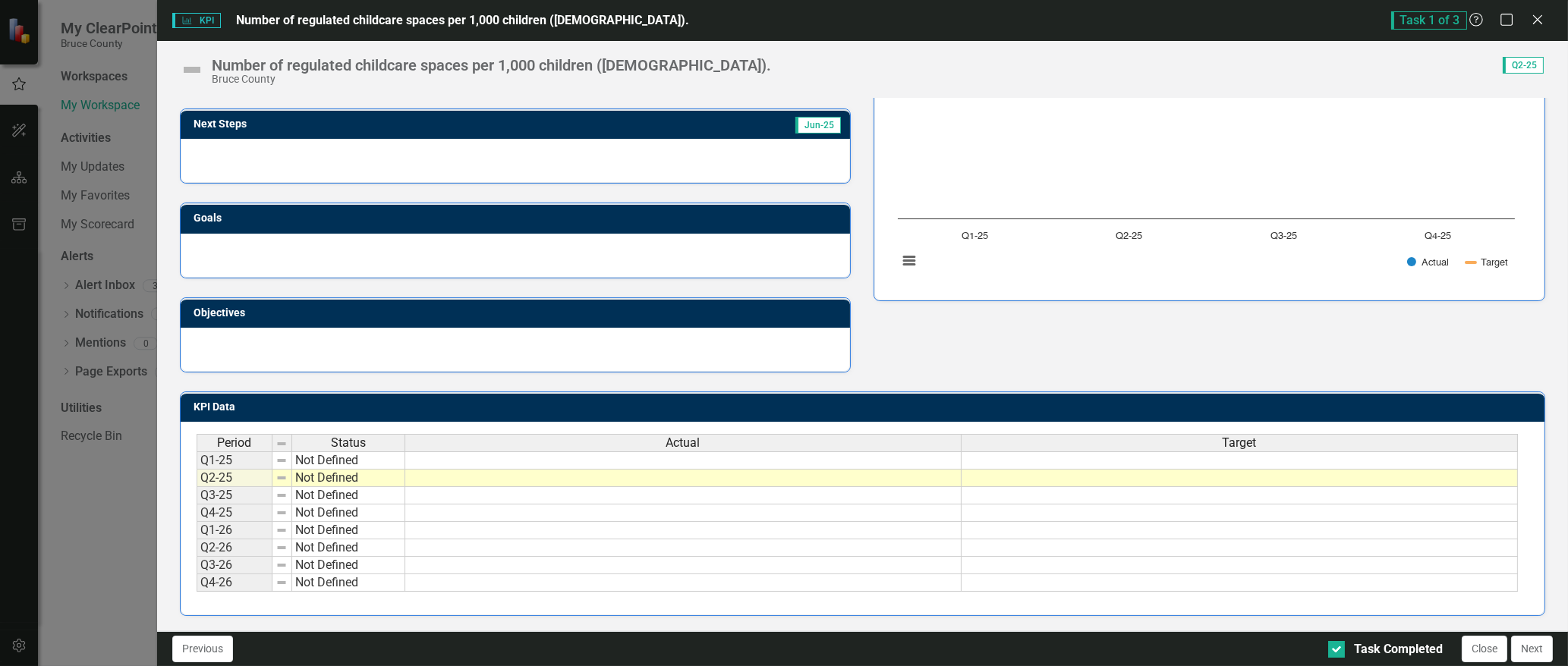
click at [350, 452] on td "Not Defined" at bounding box center [349, 461] width 113 height 18
click at [369, 452] on td "Not Defined" at bounding box center [349, 461] width 113 height 18
click at [365, 472] on td "Not Defined" at bounding box center [349, 478] width 113 height 18
